Goal: Browse casually: Explore the website without a specific task or goal

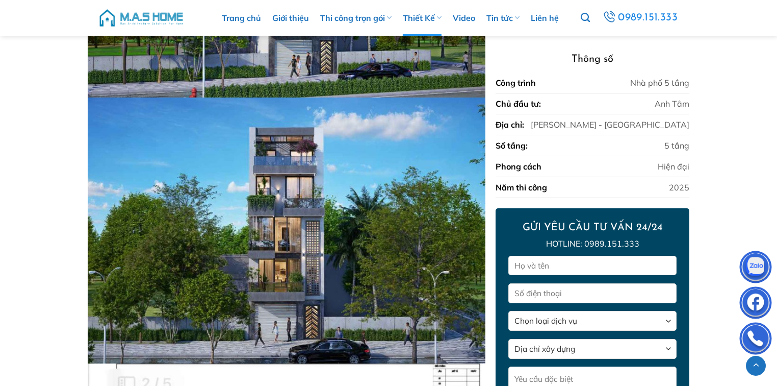
scroll to position [443, 0]
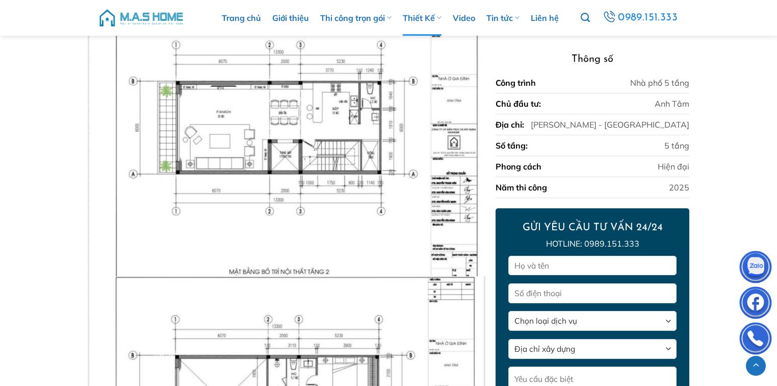
scroll to position [898, 0]
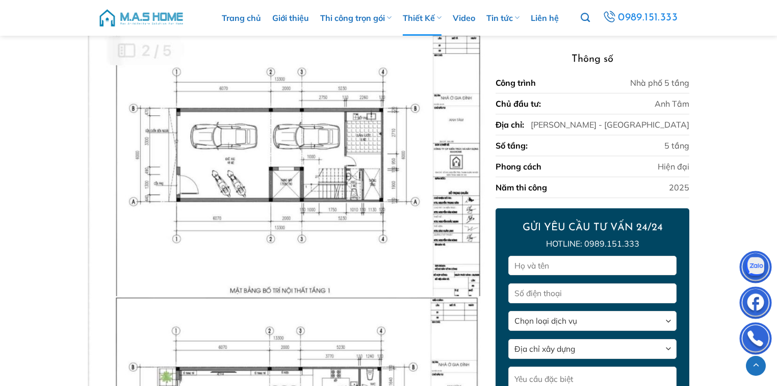
click at [154, 14] on img at bounding box center [141, 18] width 87 height 31
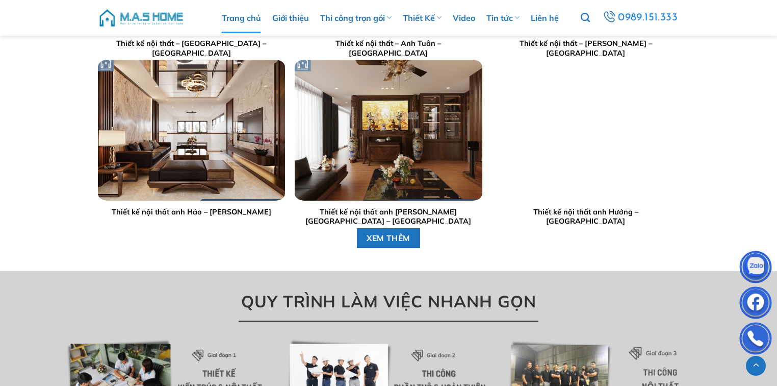
scroll to position [2612, 0]
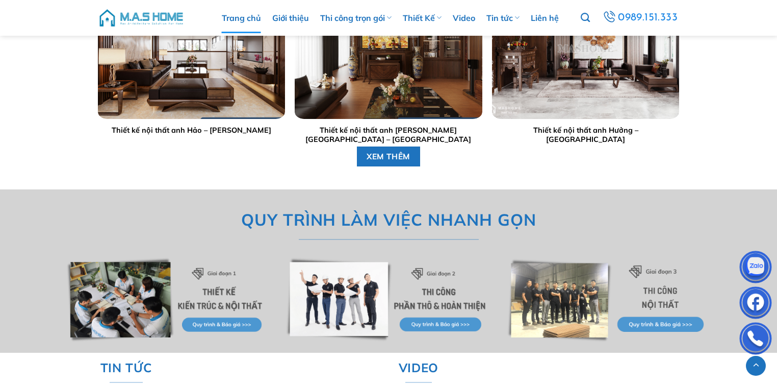
click at [338, 296] on img at bounding box center [389, 300] width 206 height 86
click at [361, 292] on img at bounding box center [389, 300] width 206 height 86
click at [379, 314] on img at bounding box center [389, 300] width 206 height 86
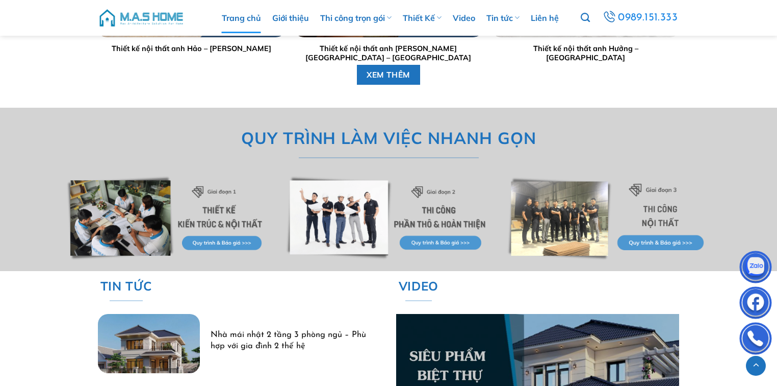
click at [553, 233] on img at bounding box center [610, 218] width 206 height 86
click at [419, 237] on img at bounding box center [389, 218] width 206 height 86
click at [335, 226] on img at bounding box center [389, 218] width 206 height 86
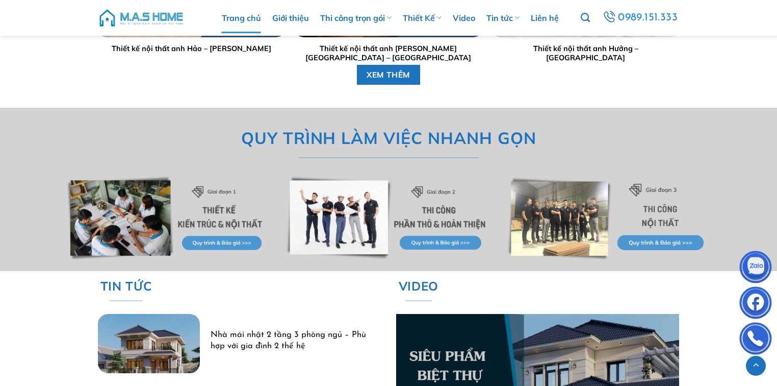
click at [410, 241] on img at bounding box center [389, 218] width 206 height 86
click at [421, 245] on img at bounding box center [389, 218] width 206 height 86
click at [459, 193] on img at bounding box center [389, 218] width 206 height 86
drag, startPoint x: 305, startPoint y: 224, endPoint x: 320, endPoint y: 213, distance: 19.0
click at [306, 224] on img at bounding box center [389, 218] width 206 height 86
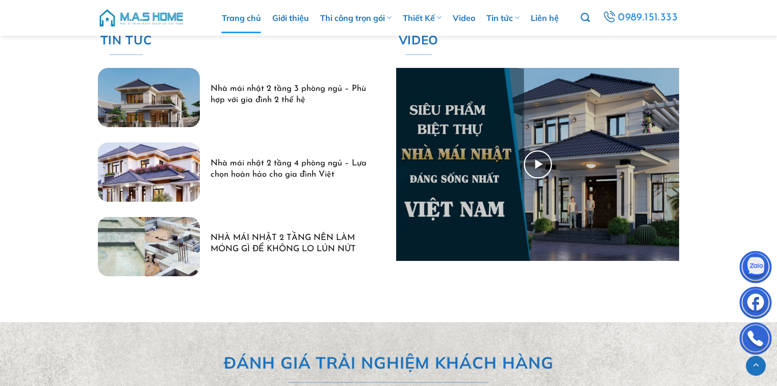
scroll to position [2776, 0]
